Goal: Entertainment & Leisure: Consume media (video, audio)

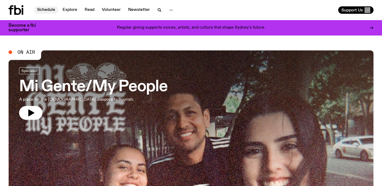
click at [45, 9] on link "Schedule" at bounding box center [46, 9] width 24 height 7
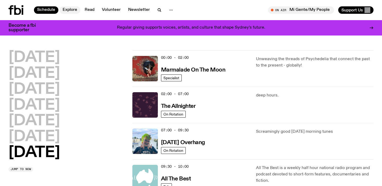
click at [69, 9] on link "Explore" at bounding box center [69, 9] width 21 height 7
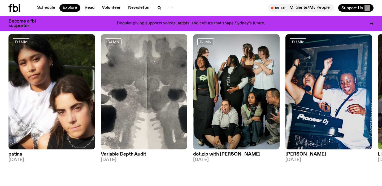
scroll to position [53, 0]
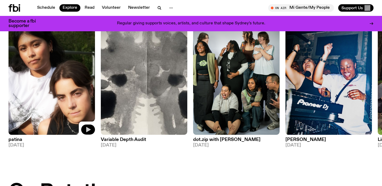
click at [89, 130] on icon "button" at bounding box center [88, 129] width 5 height 5
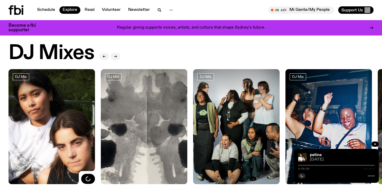
scroll to position [0, 0]
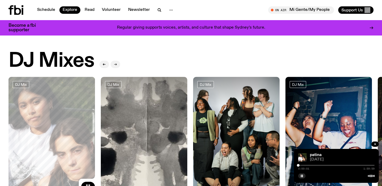
click at [115, 64] on icon "button" at bounding box center [115, 64] width 3 height 3
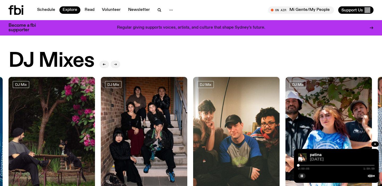
click at [115, 64] on icon "button" at bounding box center [115, 64] width 3 height 3
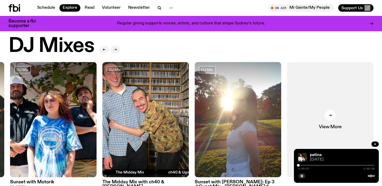
scroll to position [21, 0]
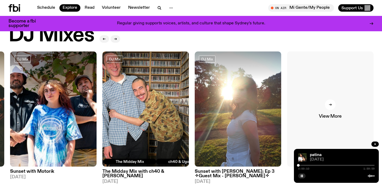
click at [326, 108] on link "View More" at bounding box center [330, 108] width 86 height 115
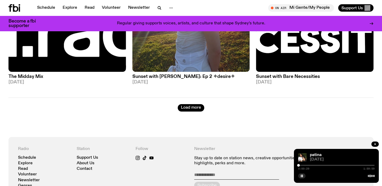
scroll to position [1443, 0]
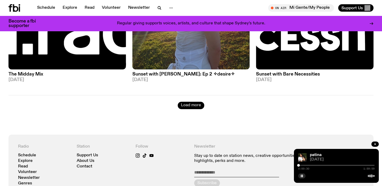
click at [193, 102] on button "Load more" at bounding box center [191, 105] width 27 height 7
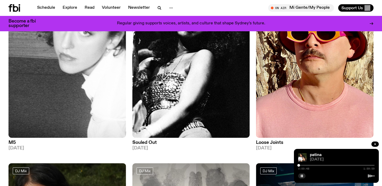
scroll to position [771, 0]
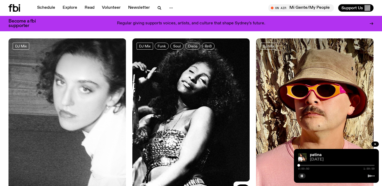
click at [207, 101] on img at bounding box center [190, 116] width 117 height 156
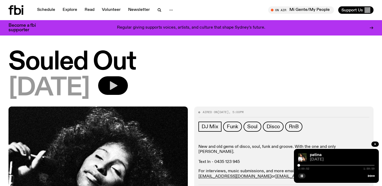
click at [118, 85] on icon "button" at bounding box center [113, 85] width 11 height 11
